Goal: Check status: Check status

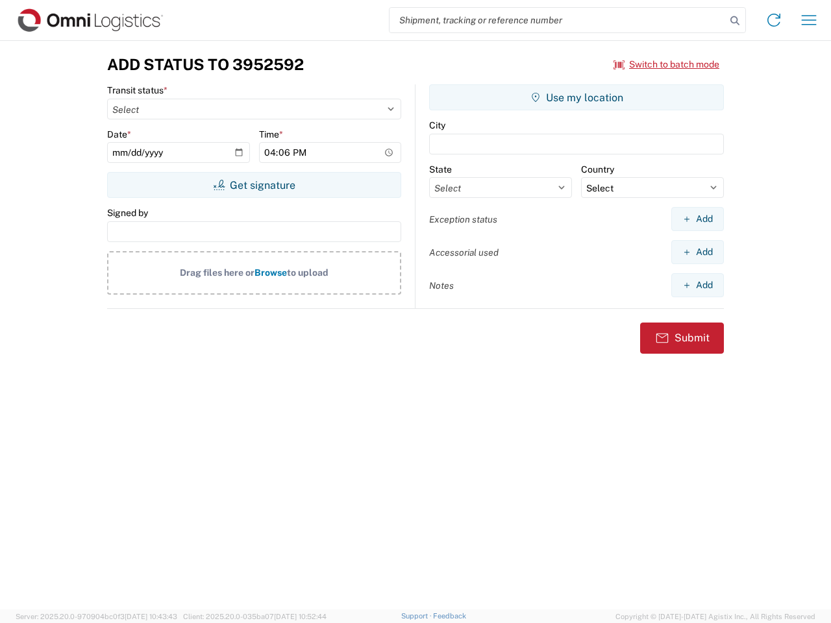
click at [558, 20] on input "search" at bounding box center [558, 20] width 336 height 25
click at [735, 21] on icon at bounding box center [735, 21] width 18 height 18
click at [774, 20] on icon at bounding box center [774, 20] width 21 height 21
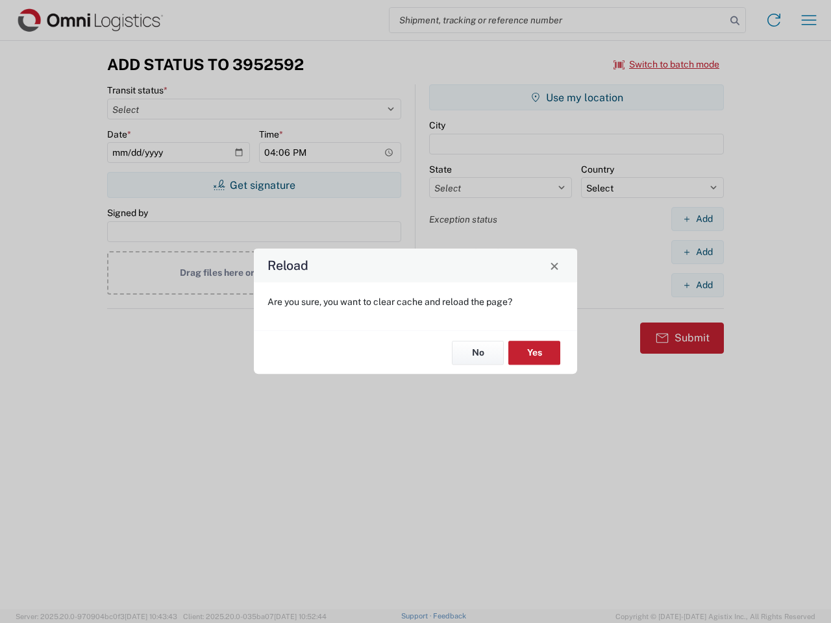
click at [809, 20] on div "Reload Are you sure, you want to clear cache and reload the page? No Yes" at bounding box center [415, 311] width 831 height 623
click at [667, 64] on div "Reload Are you sure, you want to clear cache and reload the page? No Yes" at bounding box center [415, 311] width 831 height 623
click at [254, 185] on div "Reload Are you sure, you want to clear cache and reload the page? No Yes" at bounding box center [415, 311] width 831 height 623
click at [577, 97] on div "Reload Are you sure, you want to clear cache and reload the page? No Yes" at bounding box center [415, 311] width 831 height 623
click at [697, 219] on div "Reload Are you sure, you want to clear cache and reload the page? No Yes" at bounding box center [415, 311] width 831 height 623
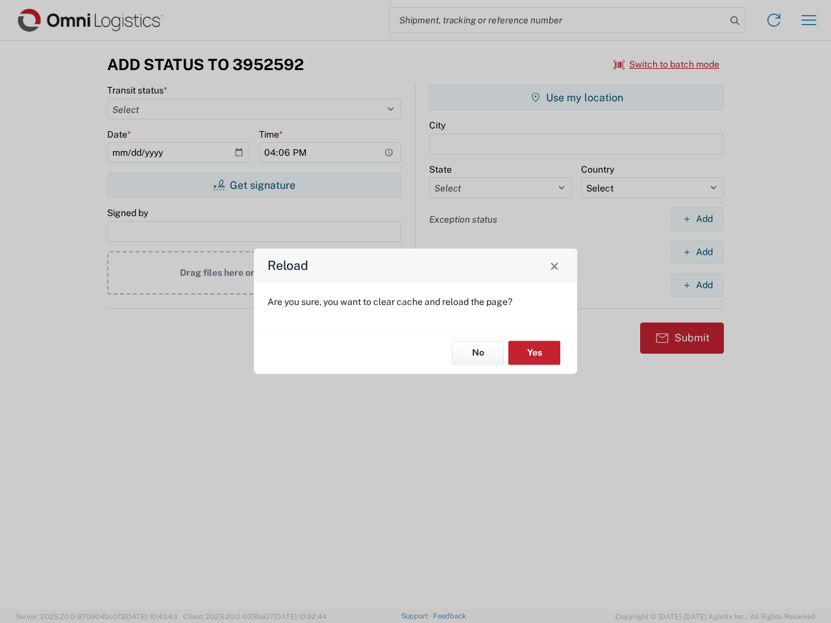
click at [697, 252] on div "Reload Are you sure, you want to clear cache and reload the page? No Yes" at bounding box center [415, 311] width 831 height 623
click at [697, 285] on div "Reload Are you sure, you want to clear cache and reload the page? No Yes" at bounding box center [415, 311] width 831 height 623
